Goal: Check status: Check status

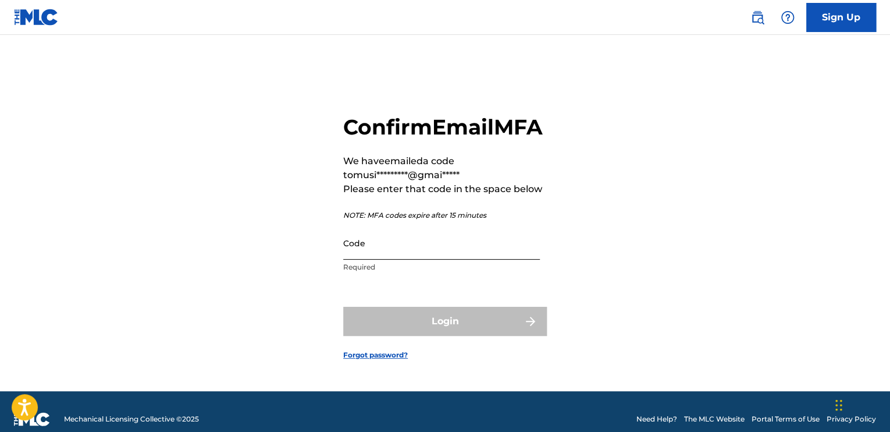
click at [487, 259] on input "Code" at bounding box center [441, 242] width 197 height 33
drag, startPoint x: 487, startPoint y: 259, endPoint x: 469, endPoint y: 266, distance: 18.8
click at [469, 259] on input "Code" at bounding box center [441, 242] width 197 height 33
paste input "539339"
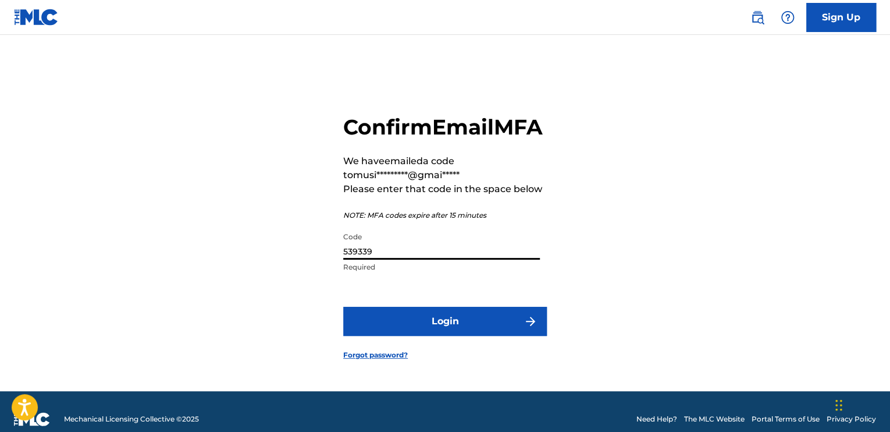
type input "539339"
click at [343, 307] on button "Login" at bounding box center [445, 321] width 204 height 29
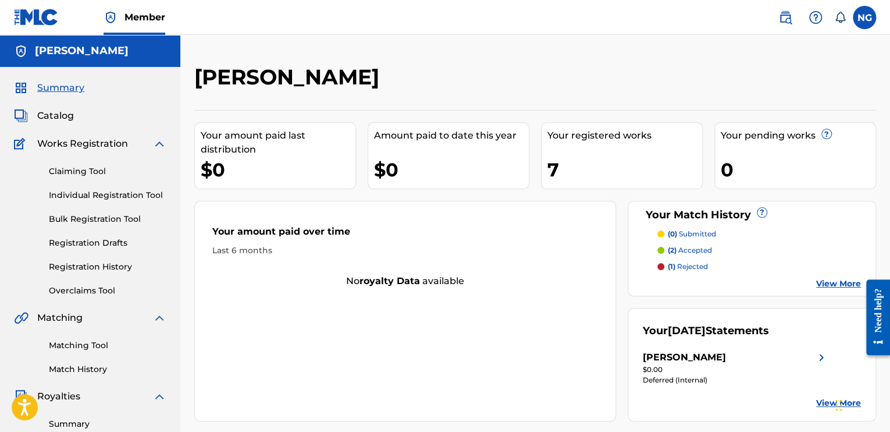
click at [825, 399] on link "View More" at bounding box center [838, 403] width 45 height 12
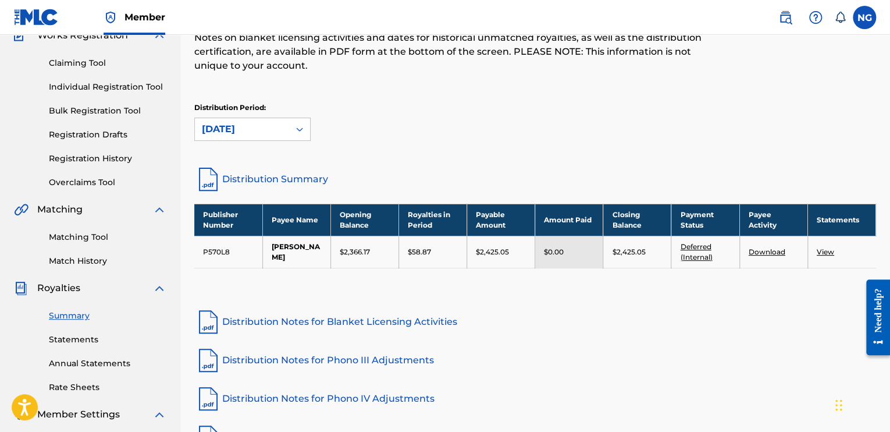
scroll to position [107, 0]
